Goal: Task Accomplishment & Management: Use online tool/utility

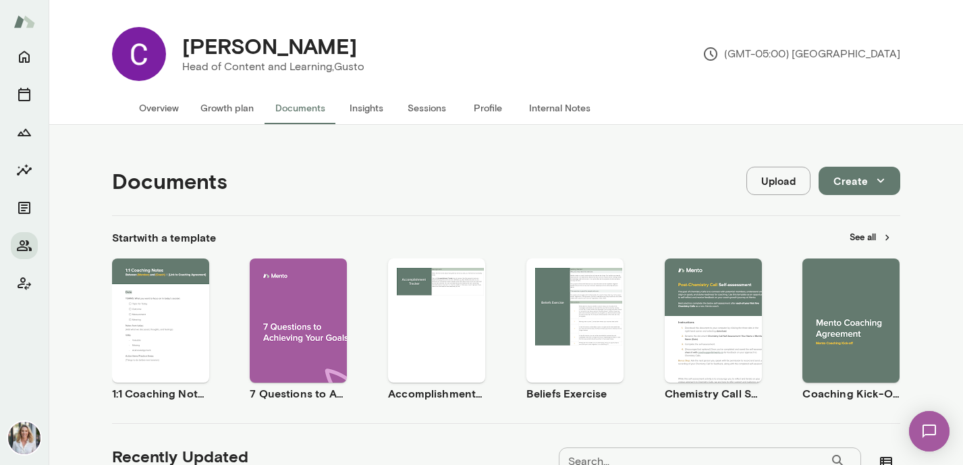
scroll to position [306, 0]
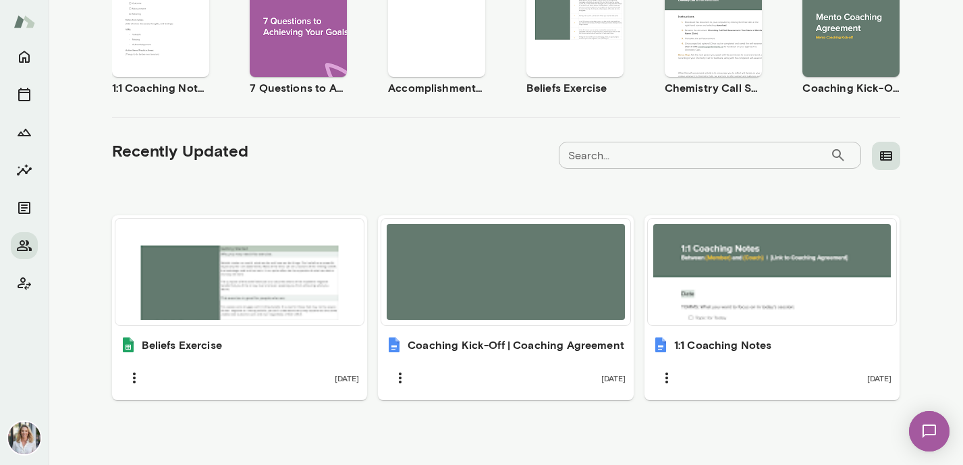
click at [884, 159] on icon "button" at bounding box center [886, 155] width 12 height 9
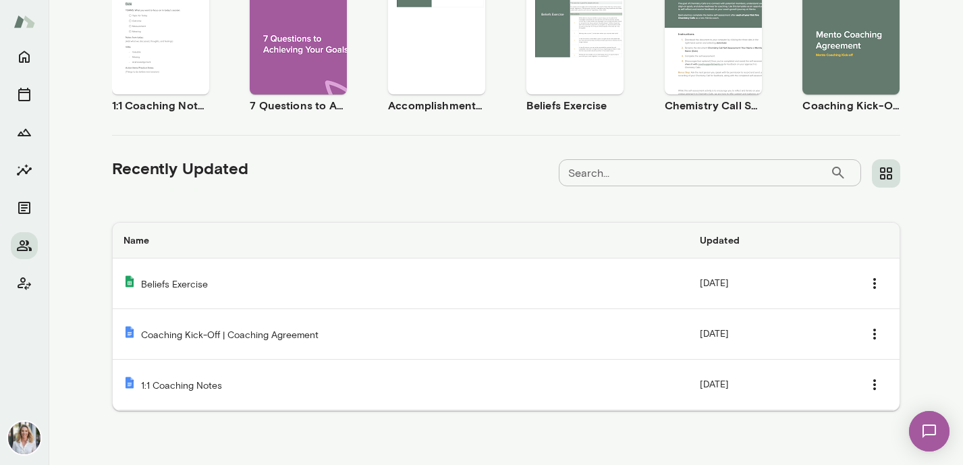
scroll to position [288, 0]
click at [884, 159] on button "button" at bounding box center [886, 173] width 28 height 28
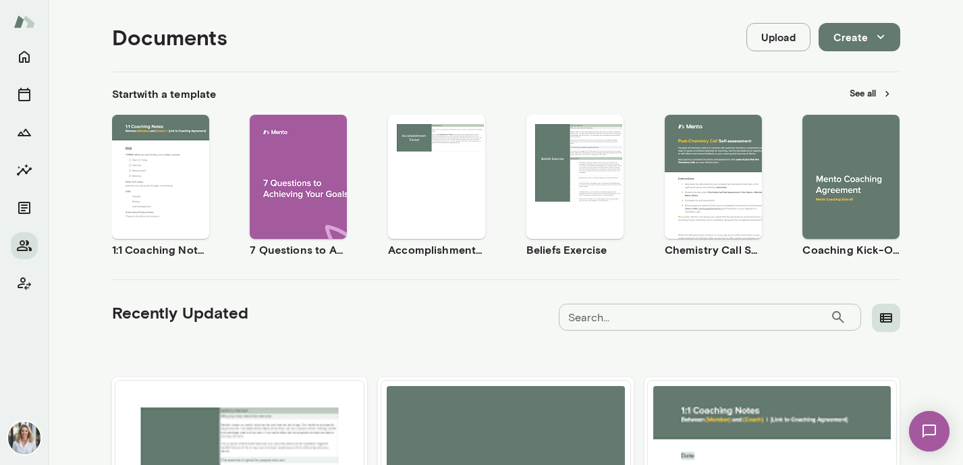
scroll to position [0, 0]
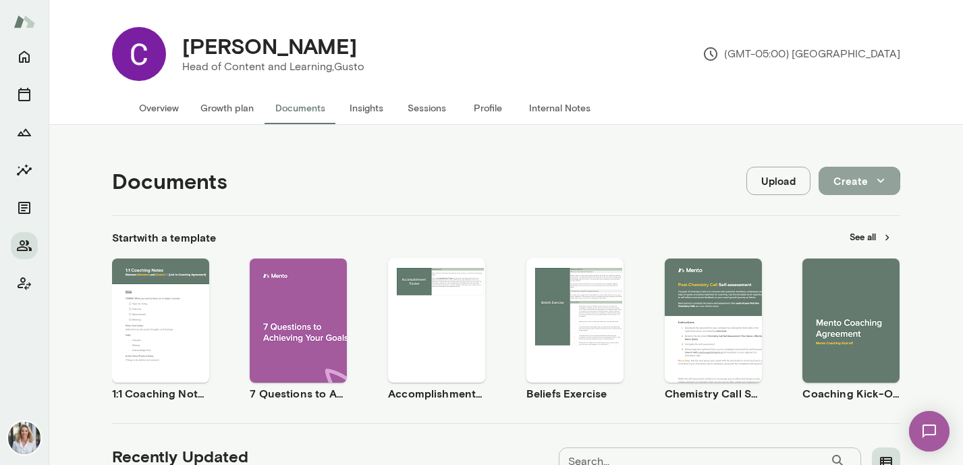
click at [834, 183] on button "Create" at bounding box center [860, 181] width 82 height 28
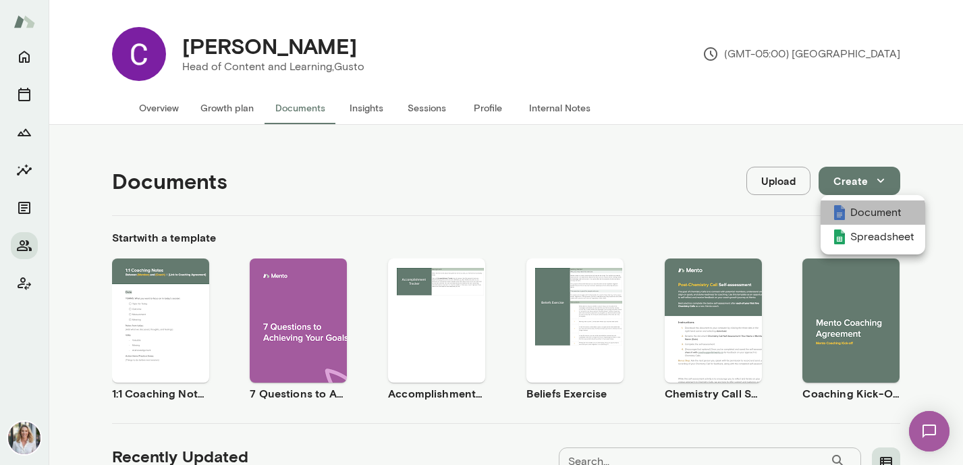
click at [872, 215] on li "Document" at bounding box center [873, 213] width 105 height 24
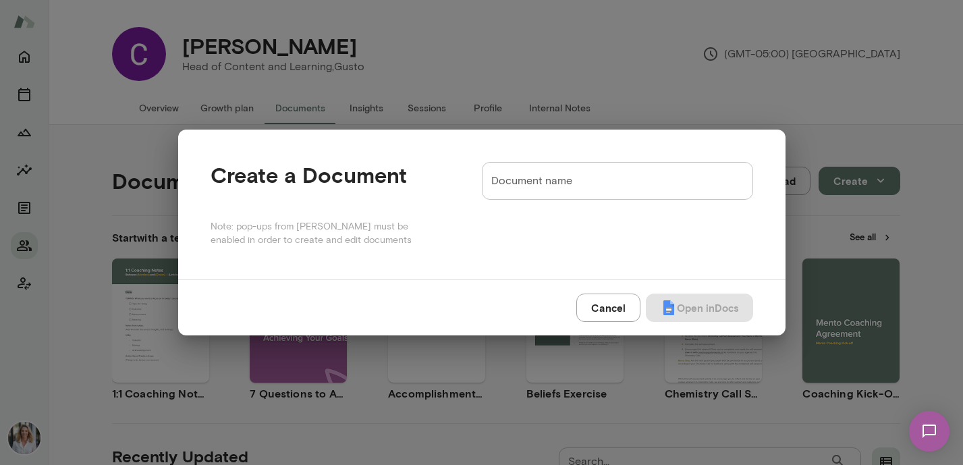
click at [625, 180] on input "Document name" at bounding box center [617, 181] width 271 height 38
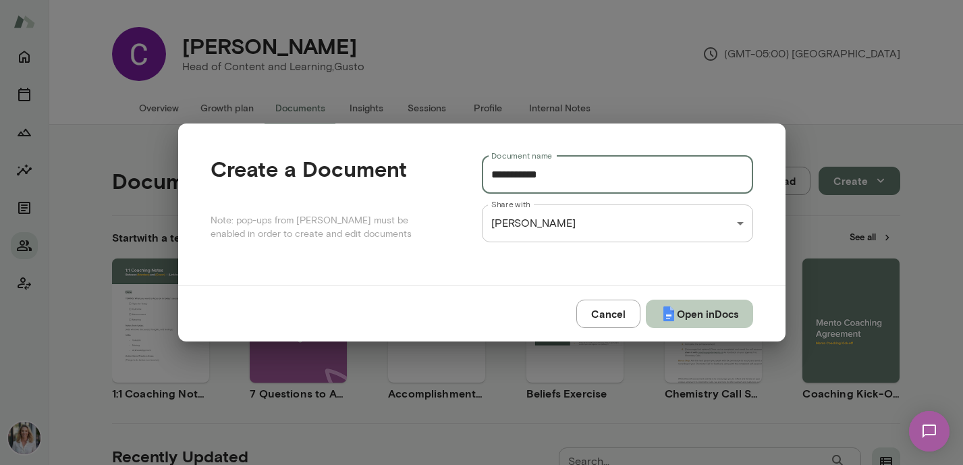
type input "**********"
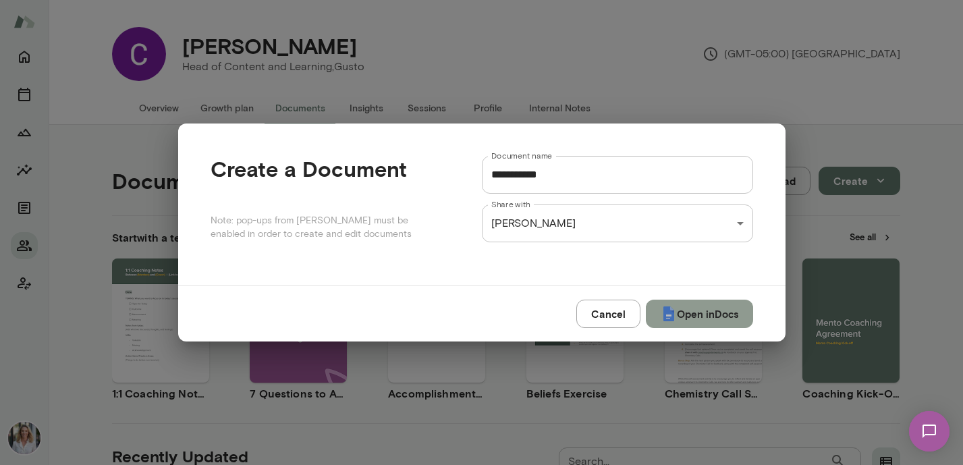
click at [710, 311] on button "Open in Docs" at bounding box center [699, 314] width 107 height 28
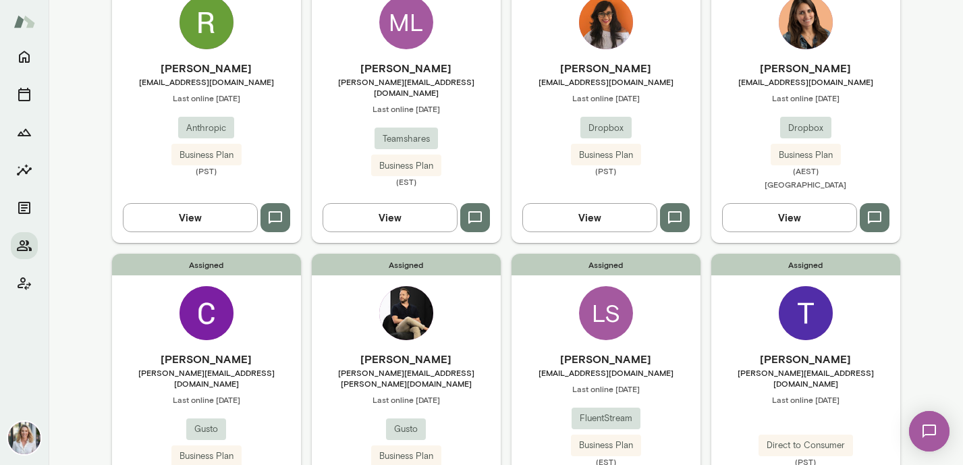
scroll to position [181, 0]
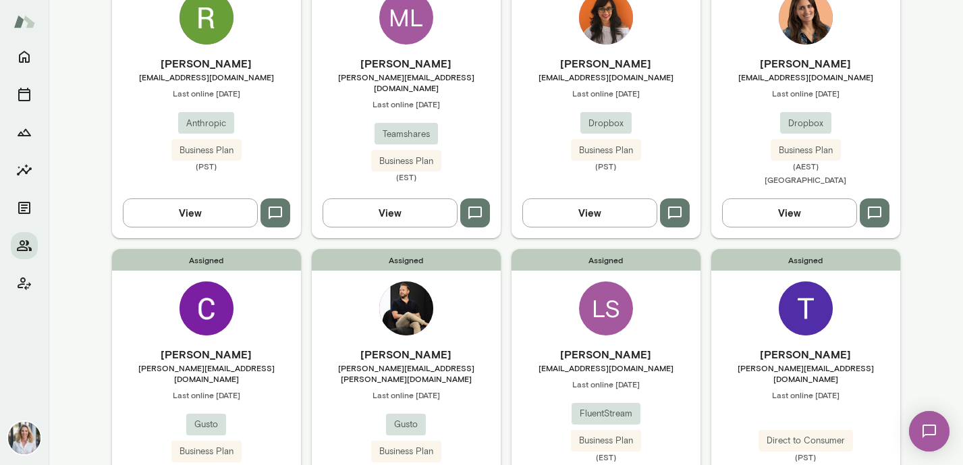
click at [275, 338] on div "Assigned [PERSON_NAME] [PERSON_NAME][EMAIL_ADDRESS][DOMAIN_NAME] Last online [D…" at bounding box center [206, 386] width 189 height 274
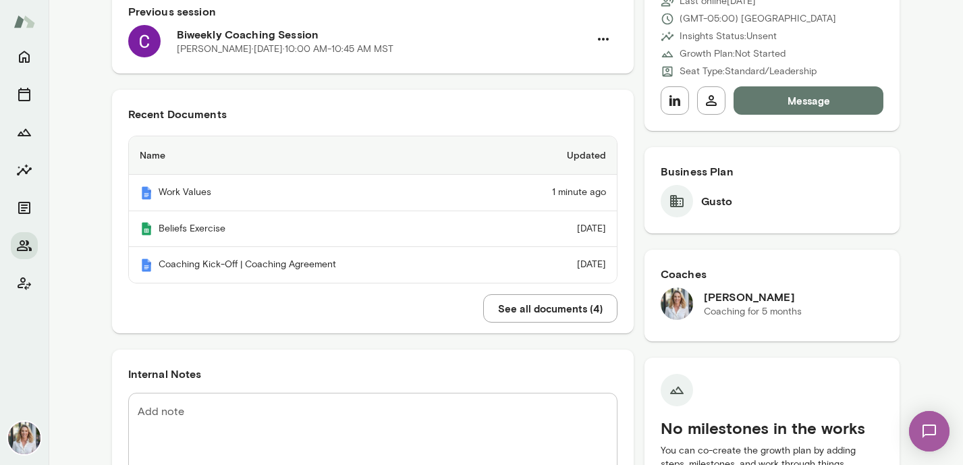
scroll to position [238, 0]
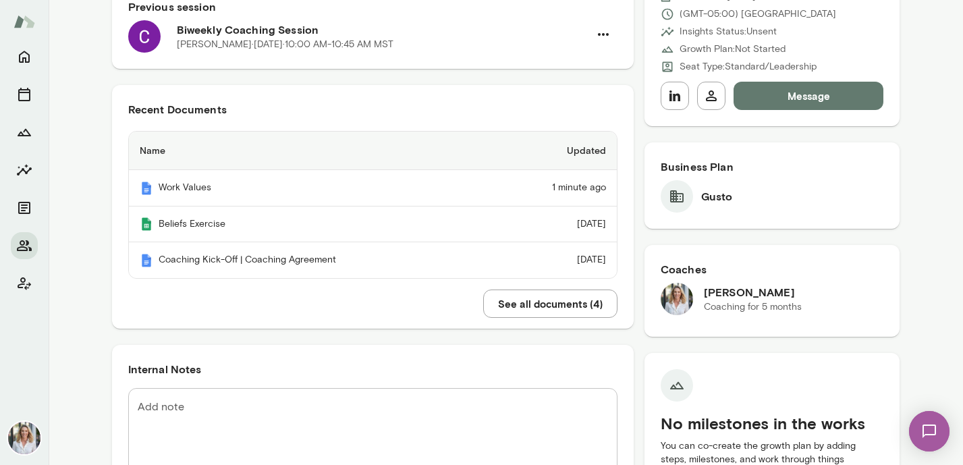
click at [527, 307] on button "See all documents ( 4 )" at bounding box center [550, 304] width 134 height 28
